Goal: Information Seeking & Learning: Learn about a topic

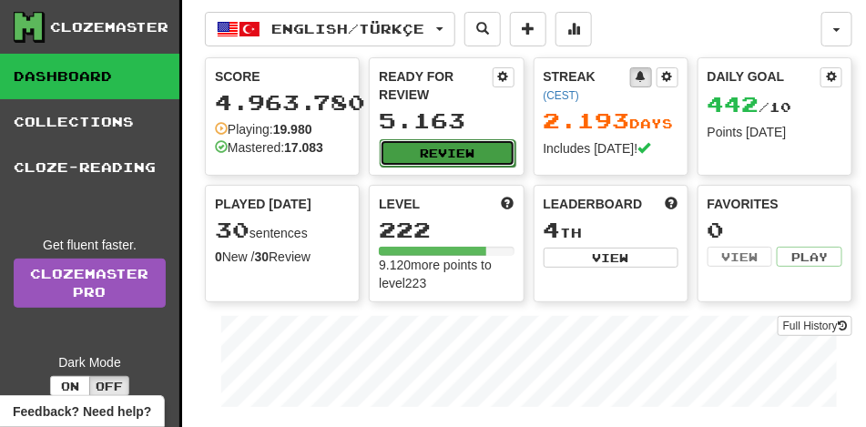
click at [445, 162] on button "Review" at bounding box center [447, 152] width 135 height 27
select select "**"
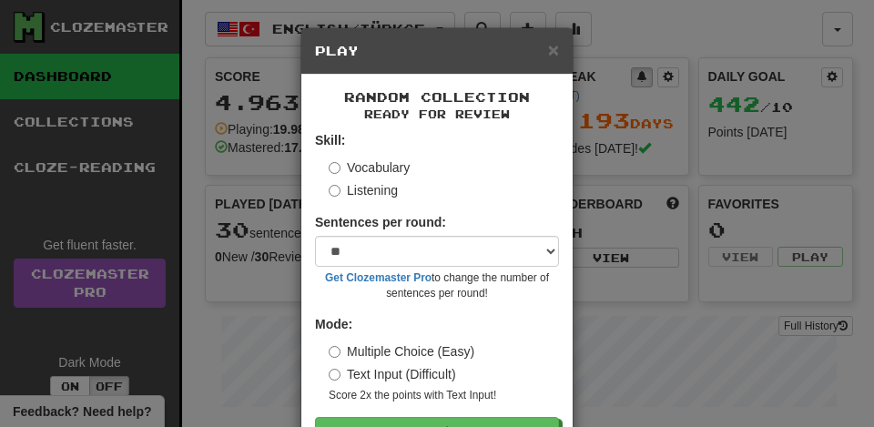
scroll to position [63, 0]
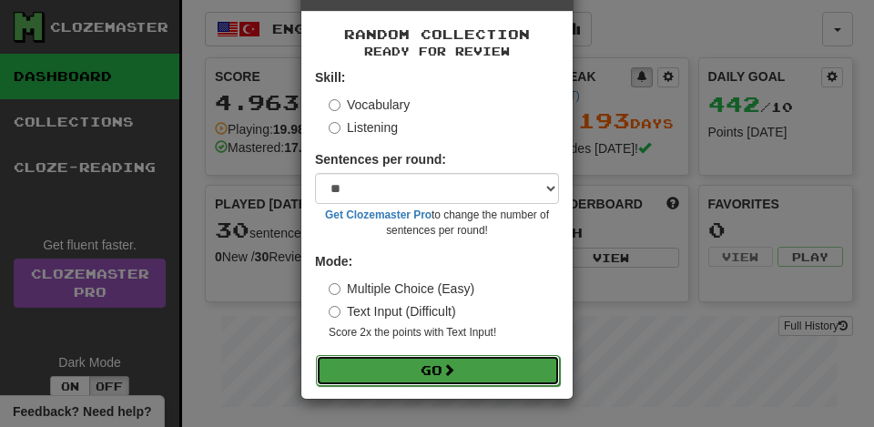
click at [459, 362] on button "Go" at bounding box center [438, 370] width 244 height 31
